Goal: Task Accomplishment & Management: Use online tool/utility

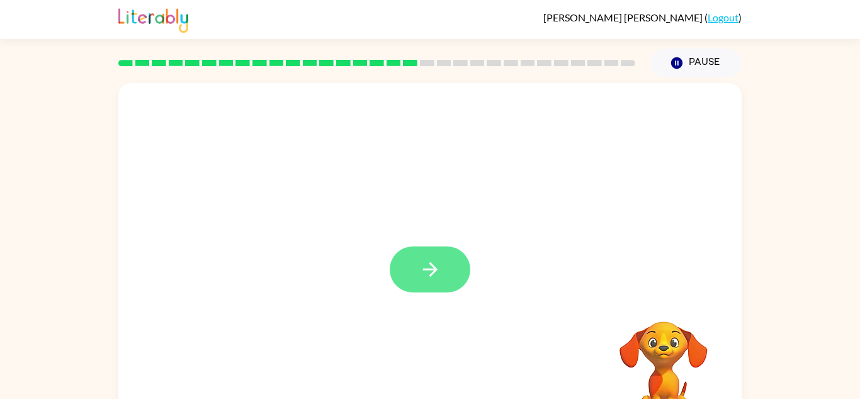
click at [445, 282] on button "button" at bounding box center [430, 269] width 81 height 46
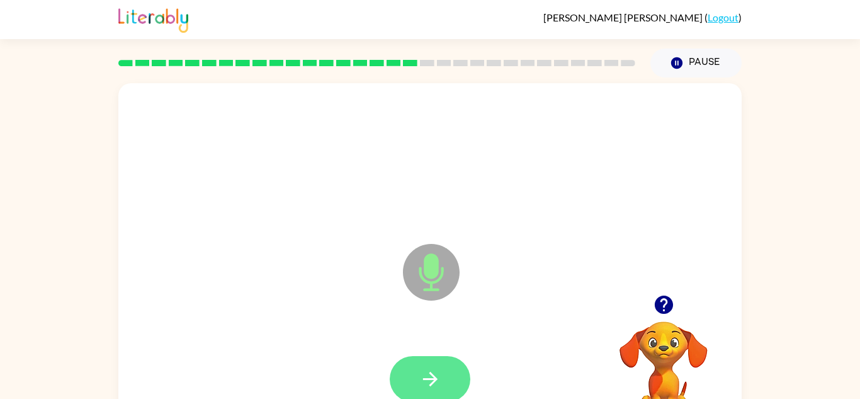
click at [436, 361] on button "button" at bounding box center [430, 379] width 81 height 46
click at [663, 310] on icon "button" at bounding box center [664, 305] width 22 height 22
click at [441, 372] on icon "button" at bounding box center [431, 379] width 22 height 22
click at [430, 383] on icon "button" at bounding box center [431, 379] width 22 height 22
click at [428, 377] on icon "button" at bounding box center [431, 379] width 22 height 22
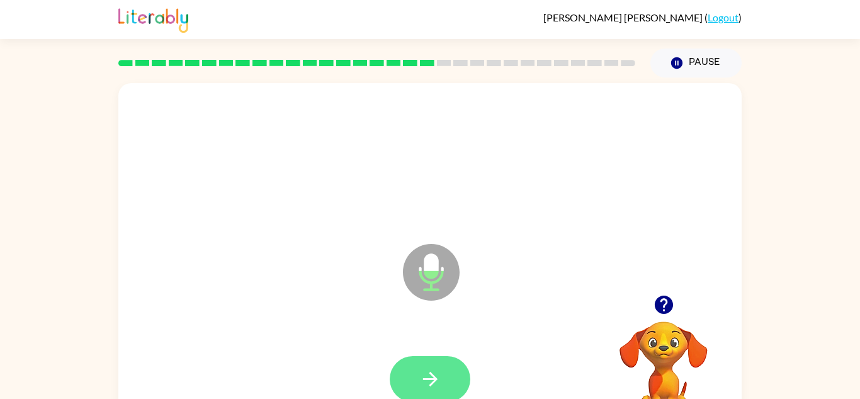
click at [431, 372] on icon "button" at bounding box center [431, 379] width 22 height 22
click at [428, 372] on icon "button" at bounding box center [431, 378] width 22 height 22
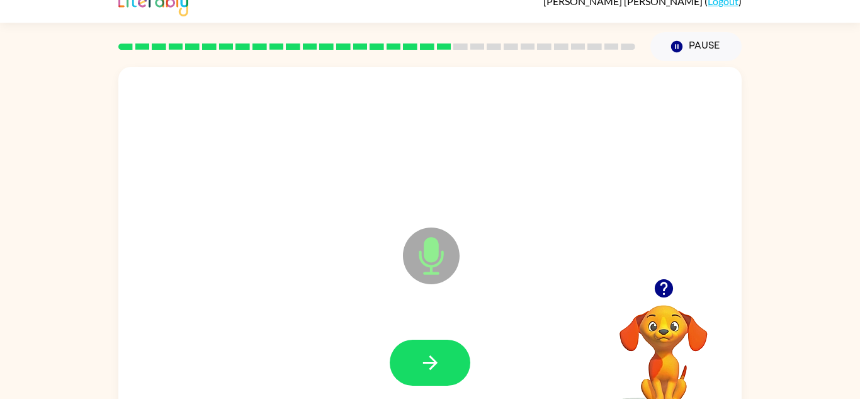
scroll to position [23, 0]
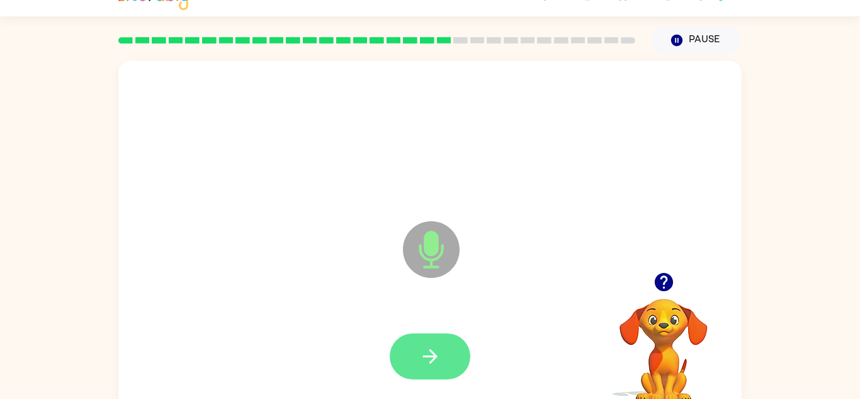
click at [435, 355] on icon "button" at bounding box center [430, 356] width 14 height 14
click at [426, 342] on button "button" at bounding box center [430, 356] width 81 height 46
click at [429, 375] on button "button" at bounding box center [430, 356] width 81 height 46
click at [430, 376] on button "button" at bounding box center [430, 356] width 81 height 46
click at [450, 357] on button "button" at bounding box center [430, 356] width 81 height 46
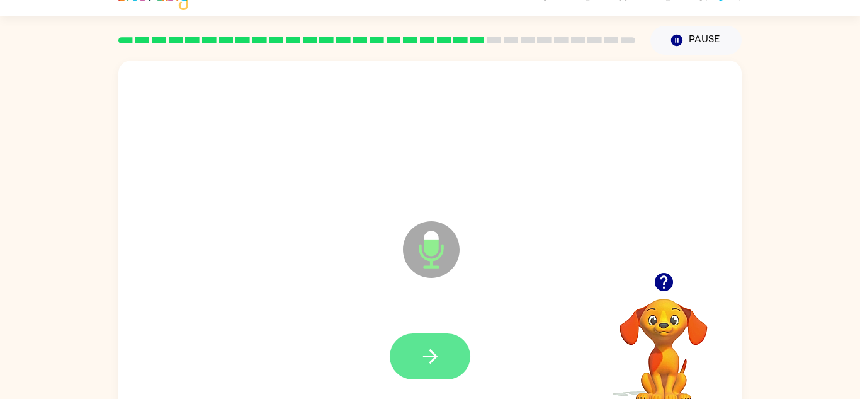
click at [448, 355] on button "button" at bounding box center [430, 356] width 81 height 46
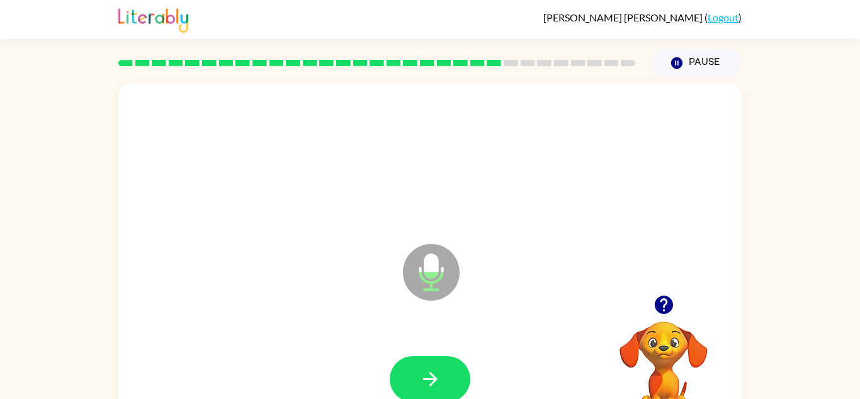
click at [663, 301] on icon "button" at bounding box center [663, 304] width 18 height 18
click at [448, 377] on button "button" at bounding box center [430, 379] width 81 height 46
click at [441, 375] on div at bounding box center [430, 379] width 598 height 103
click at [429, 382] on icon "button" at bounding box center [431, 379] width 22 height 22
click at [424, 365] on button "button" at bounding box center [430, 379] width 81 height 46
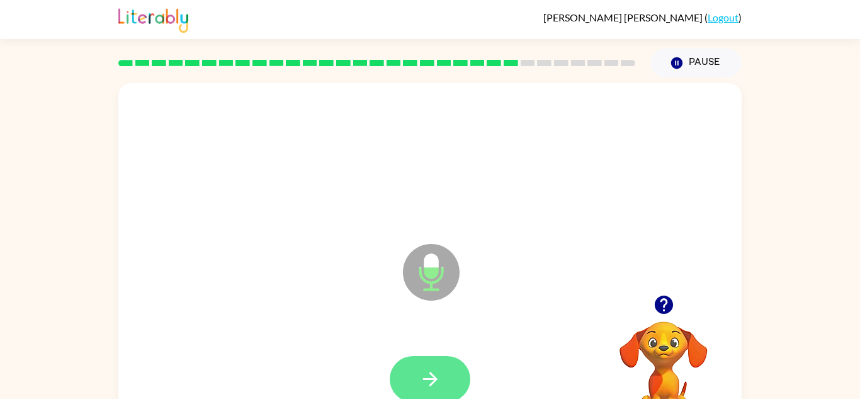
click at [448, 380] on button "button" at bounding box center [430, 379] width 81 height 46
click at [453, 380] on button "button" at bounding box center [430, 379] width 81 height 46
click at [429, 376] on icon "button" at bounding box center [431, 379] width 22 height 22
click at [435, 372] on icon "button" at bounding box center [431, 379] width 22 height 22
click at [440, 378] on icon "button" at bounding box center [431, 379] width 22 height 22
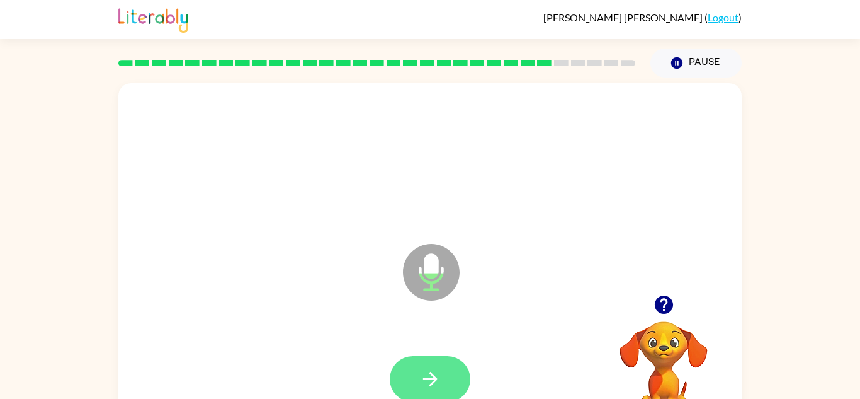
click at [440, 391] on button "button" at bounding box center [430, 379] width 81 height 46
click at [430, 365] on button "button" at bounding box center [430, 379] width 81 height 46
click at [660, 289] on button "button" at bounding box center [664, 305] width 32 height 32
click at [452, 374] on button "button" at bounding box center [430, 379] width 81 height 46
click at [414, 382] on button "button" at bounding box center [430, 379] width 81 height 46
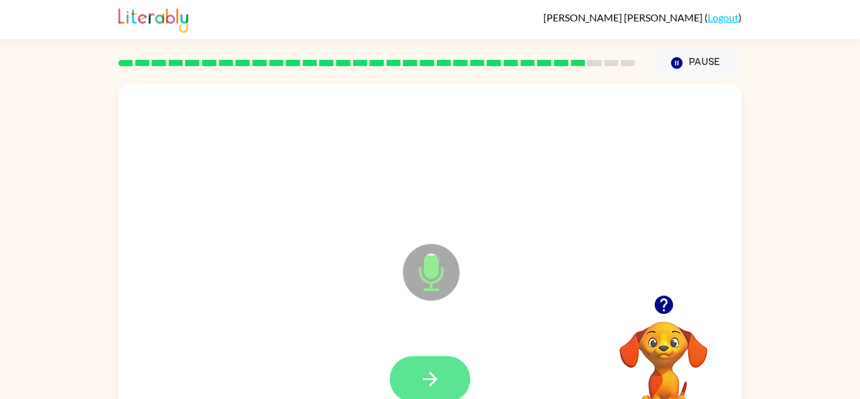
click at [449, 385] on button "button" at bounding box center [430, 379] width 81 height 46
click at [432, 374] on icon "button" at bounding box center [430, 379] width 14 height 14
click at [438, 378] on icon "button" at bounding box center [431, 379] width 22 height 22
click at [444, 378] on button "button" at bounding box center [430, 379] width 81 height 46
click at [441, 388] on icon "button" at bounding box center [431, 379] width 22 height 22
